Goal: Transaction & Acquisition: Obtain resource

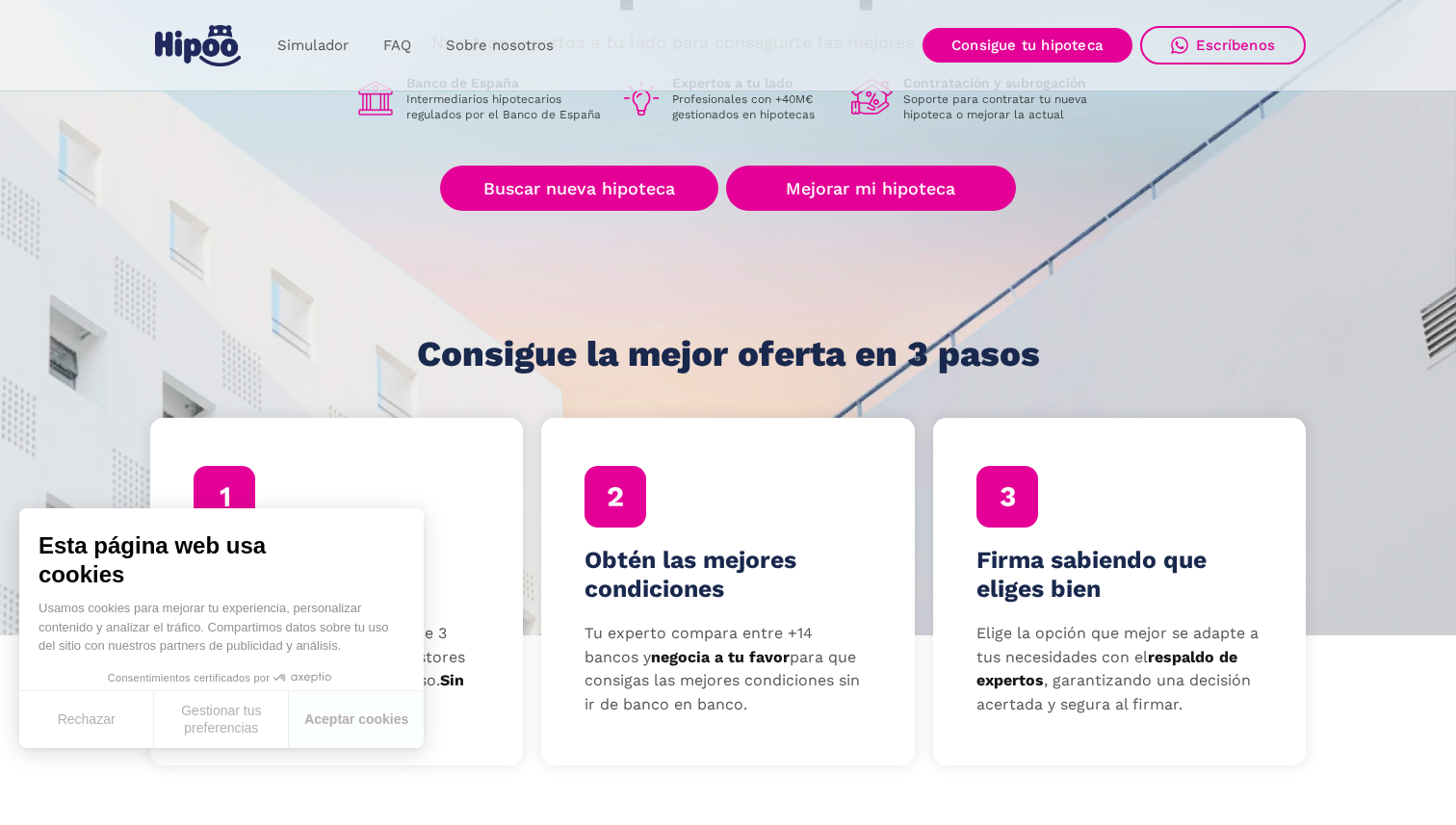
scroll to position [300, 0]
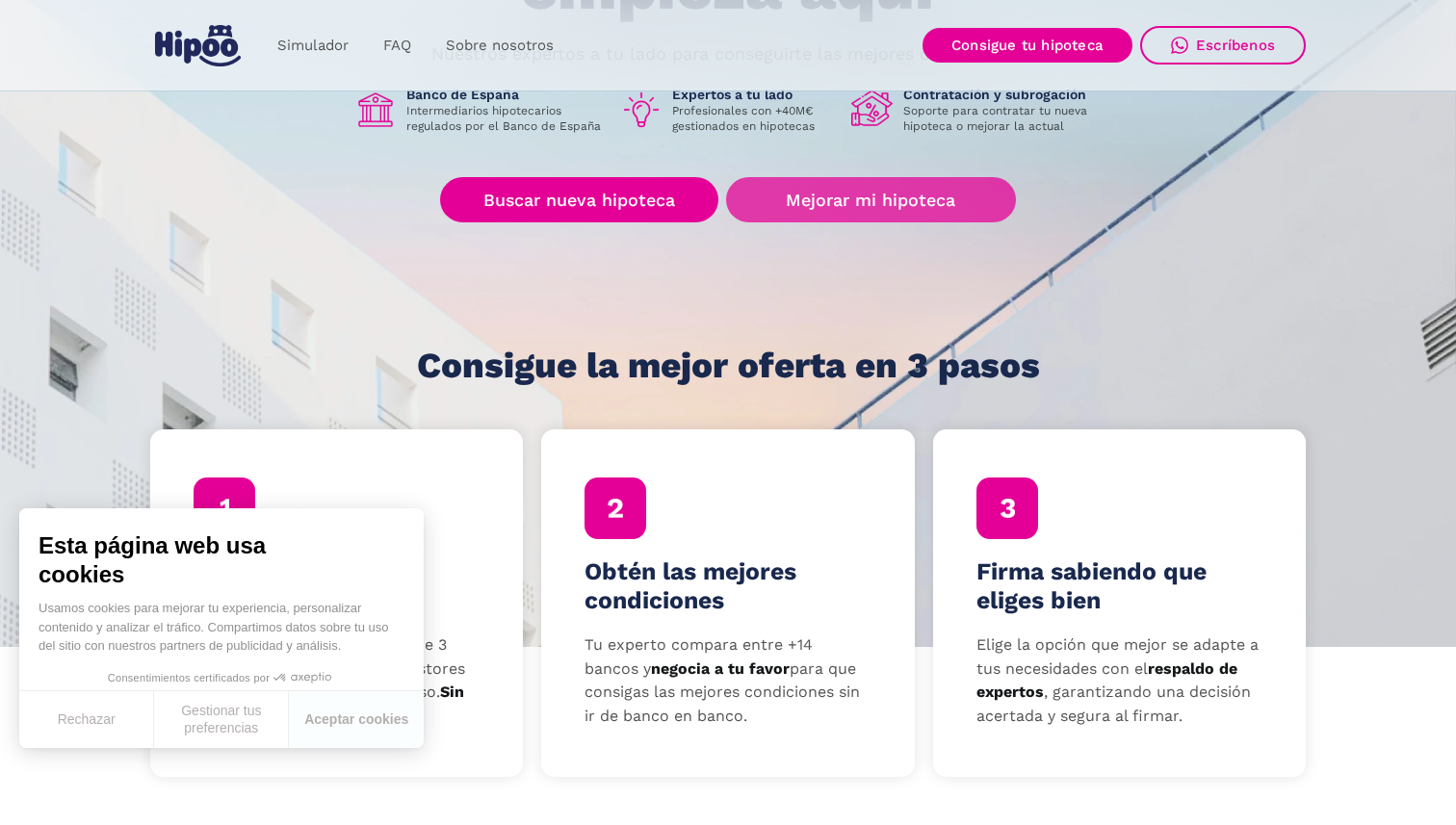
click at [861, 200] on link "Mejorar mi hipoteca" at bounding box center [872, 200] width 290 height 45
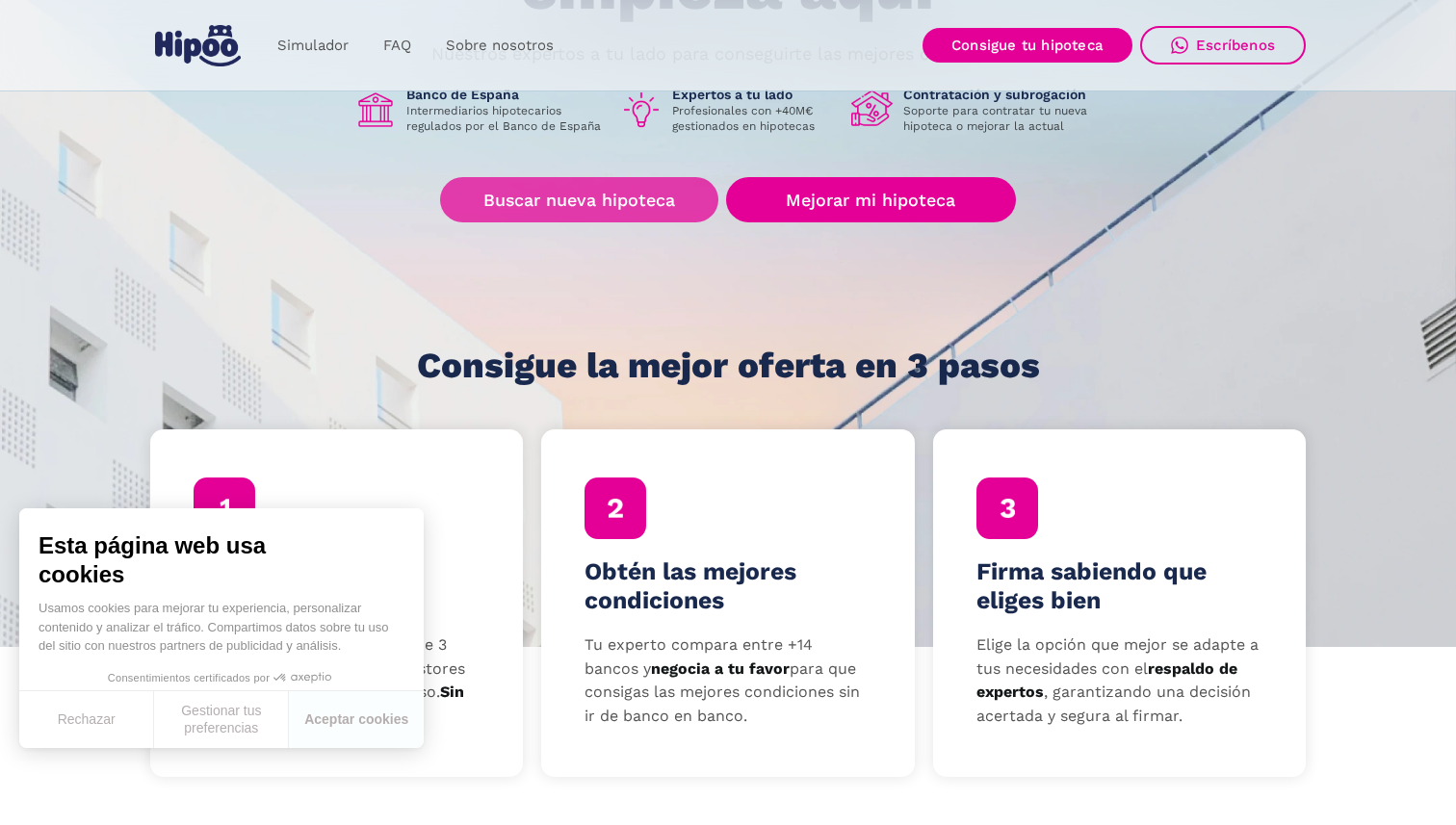
click at [637, 191] on link "Buscar nueva hipoteca" at bounding box center [579, 200] width 278 height 45
